Goal: Find specific fact: Find specific fact

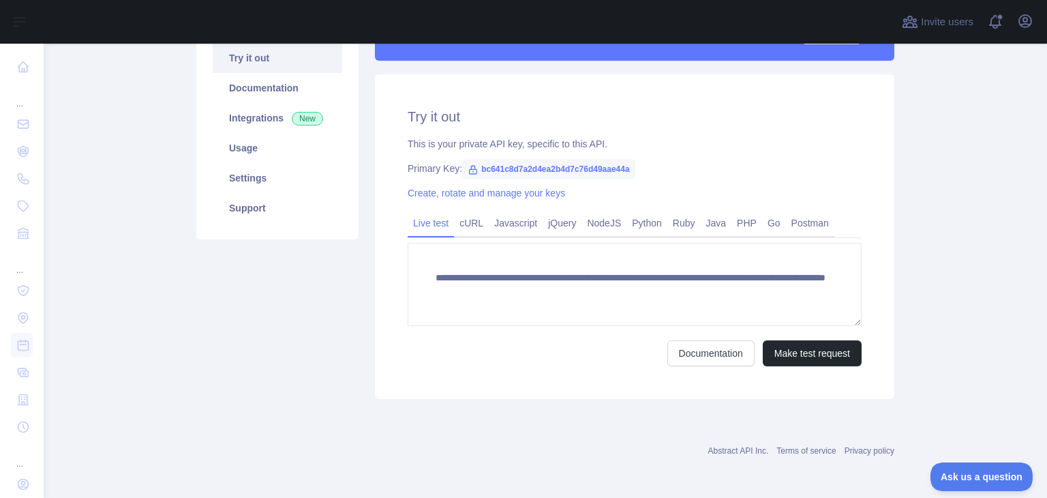
scroll to position [149, 0]
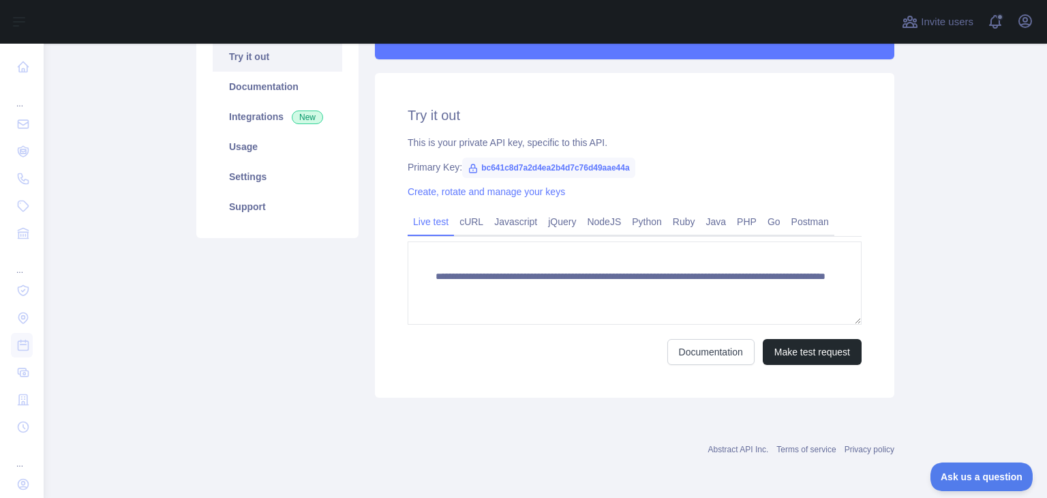
click at [620, 167] on span "bc641c8d7a2d4ea2b4d7c76d49aae44a" at bounding box center [548, 167] width 173 height 20
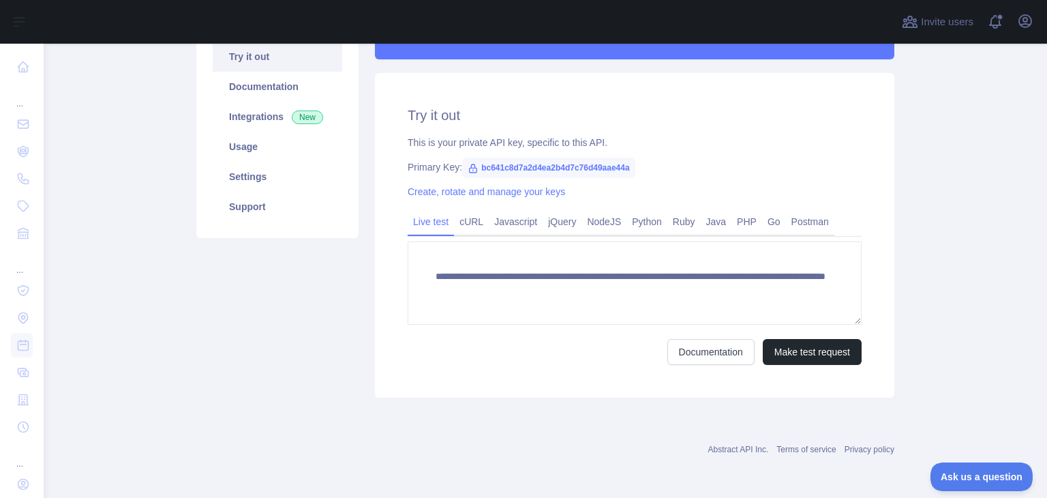
click at [620, 167] on span "bc641c8d7a2d4ea2b4d7c76d49aae44a" at bounding box center [548, 167] width 173 height 20
click at [583, 162] on span "bc641c8d7a2d4ea2b4d7c76d49aae44a" at bounding box center [548, 167] width 173 height 20
click at [584, 162] on span "bc641c8d7a2d4ea2b4d7c76d49aae44a" at bounding box center [548, 167] width 173 height 20
